Goal: Check status

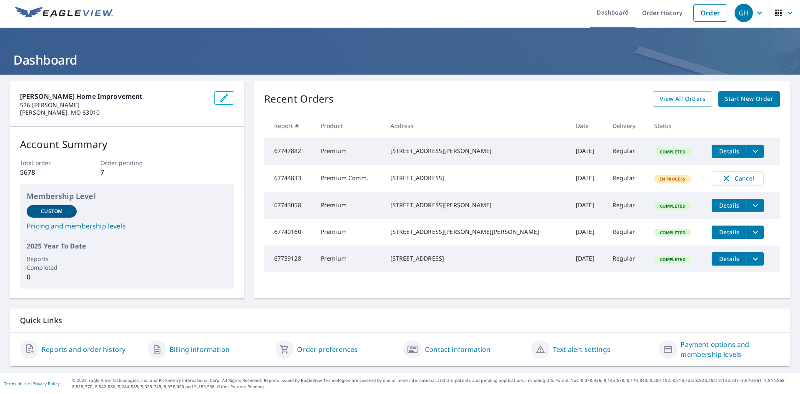
scroll to position [3, 0]
click at [77, 348] on link "Reports and order history" at bounding box center [84, 349] width 84 height 10
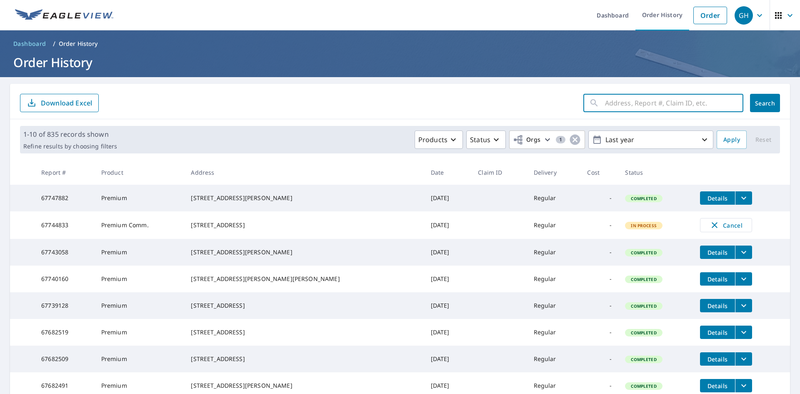
click at [605, 99] on input "text" at bounding box center [674, 102] width 138 height 23
type input "15 kings"
click button "Search" at bounding box center [765, 103] width 30 height 18
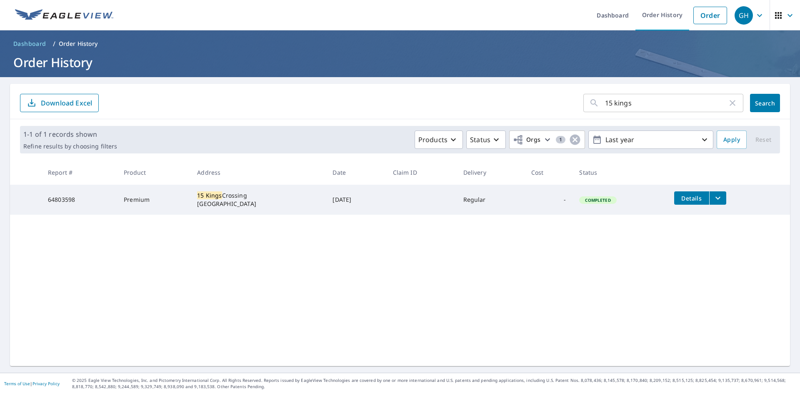
click at [717, 196] on icon "filesDropdownBtn-64803598" at bounding box center [718, 198] width 10 height 10
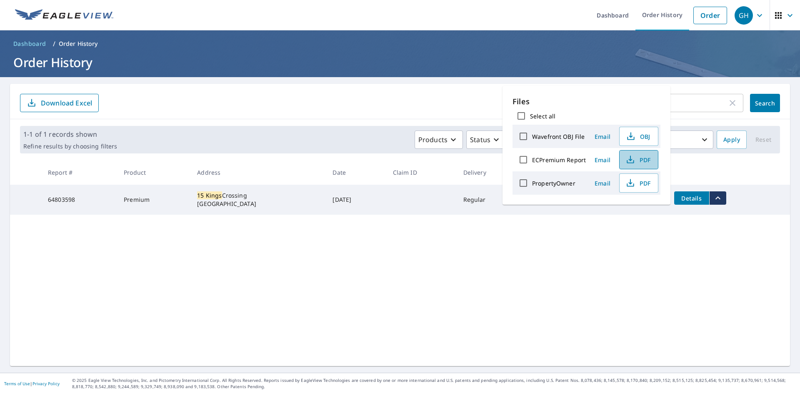
click at [648, 158] on span "PDF" at bounding box center [638, 160] width 27 height 10
